Goal: Manage account settings

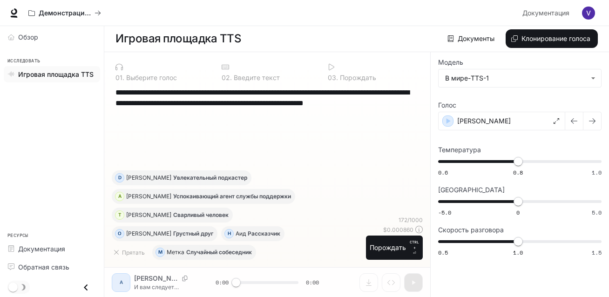
scroll to position [0, 0]
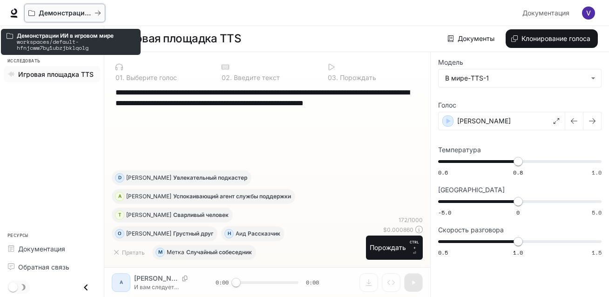
click at [42, 8] on button "Демонстрации ИИ в игровом мире" at bounding box center [64, 13] width 81 height 19
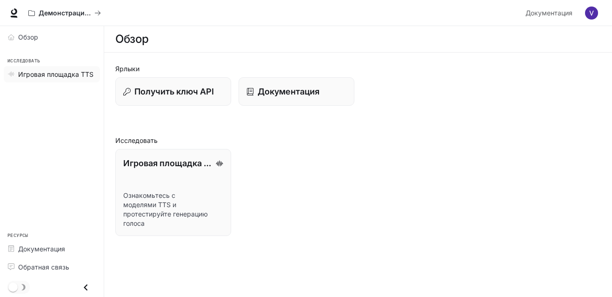
click at [56, 74] on span "Игровая площадка TTS" at bounding box center [55, 74] width 75 height 10
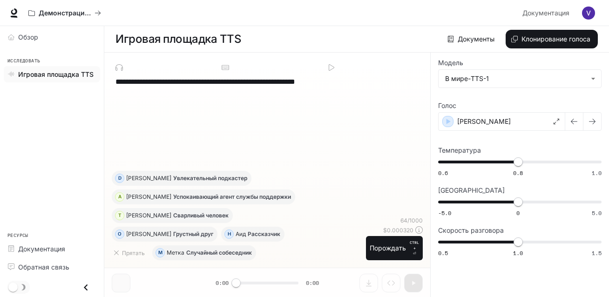
type textarea "**********"
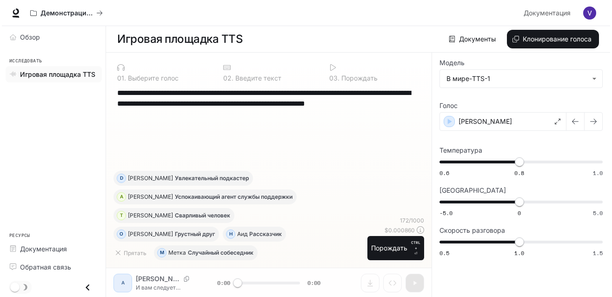
scroll to position [0, 0]
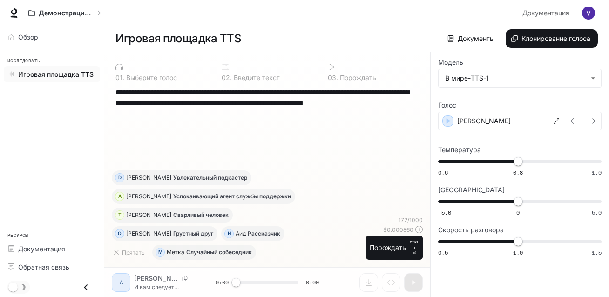
click at [588, 14] on img "button" at bounding box center [588, 13] width 13 height 13
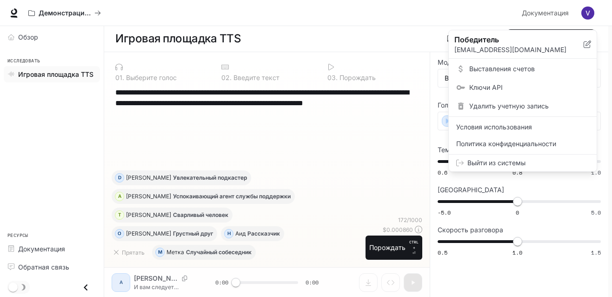
click at [490, 70] on span "Выставления счетов" at bounding box center [529, 68] width 120 height 9
